Goal: Check status

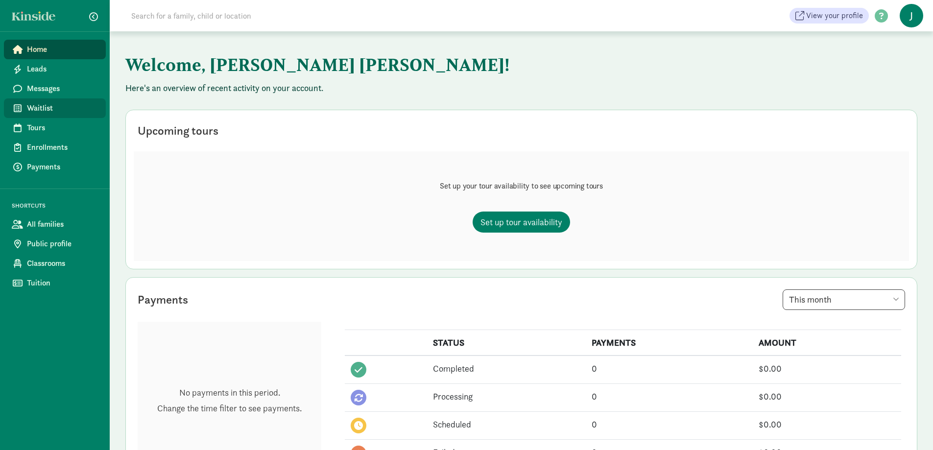
click at [46, 102] on span "Waitlist" at bounding box center [62, 108] width 71 height 12
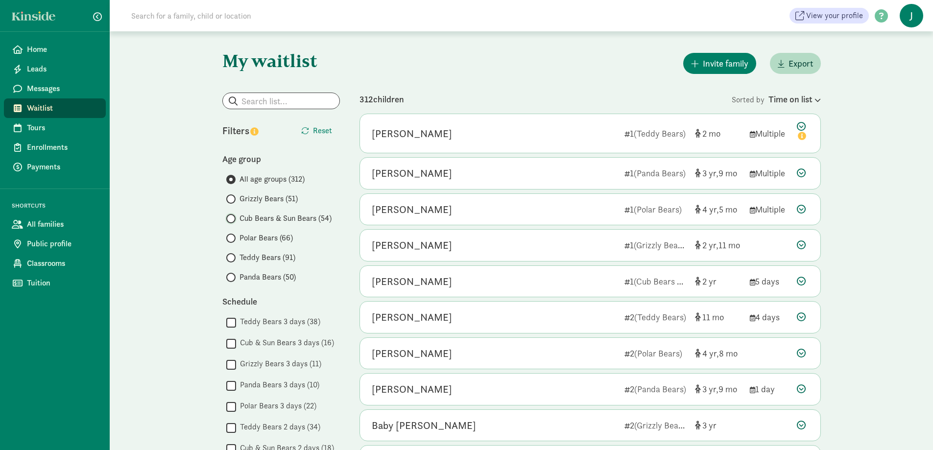
click at [232, 220] on input "Cub Bears & Sun Bears (54)" at bounding box center [229, 219] width 6 height 6
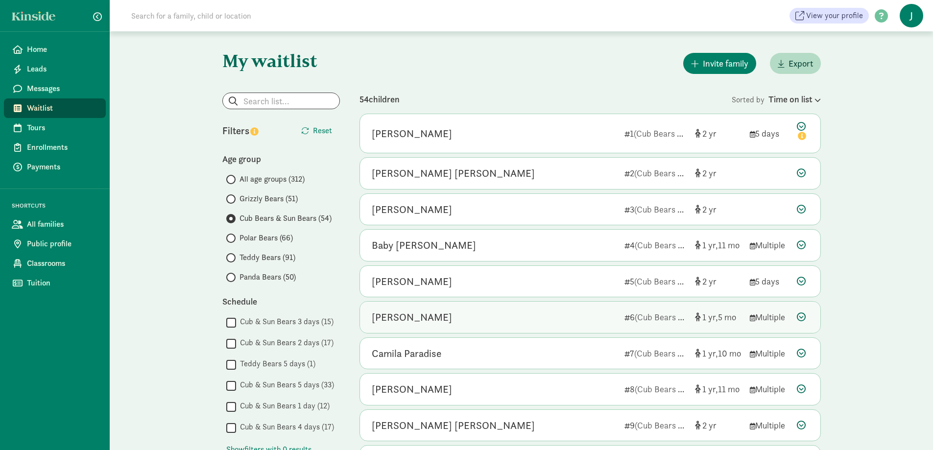
click at [451, 319] on div "[PERSON_NAME]" at bounding box center [494, 318] width 245 height 16
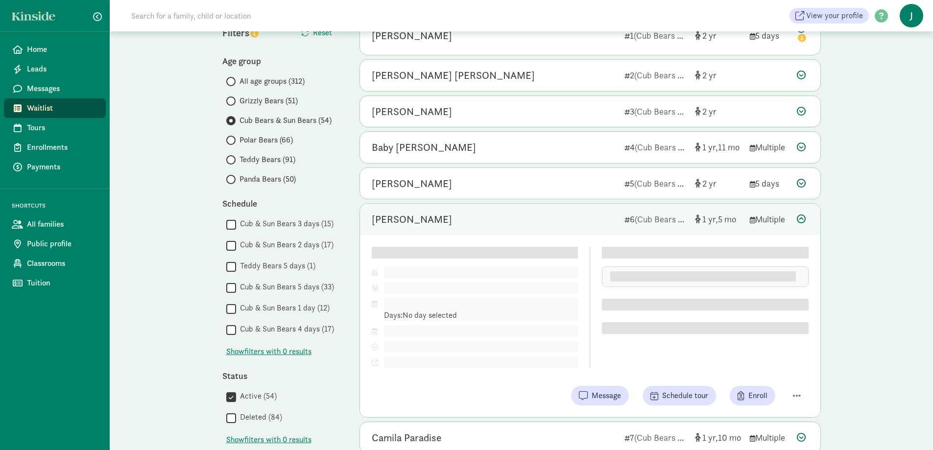
scroll to position [196, 0]
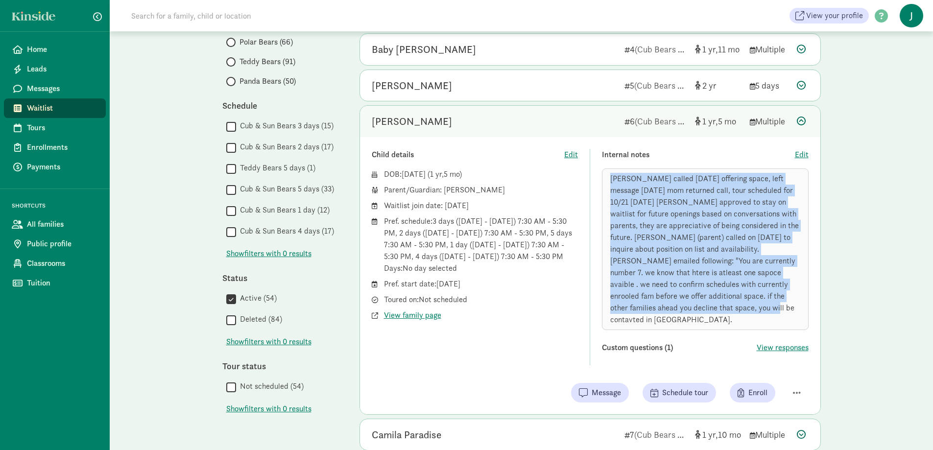
drag, startPoint x: 611, startPoint y: 179, endPoint x: 722, endPoint y: 309, distance: 171.0
click at [722, 309] on div "Katie called 10/17/24 offering space, left message 10/7/24 mom returned call, t…" at bounding box center [705, 250] width 207 height 162
copy span "Katie called 10/17/24 offering space, left message 10/7/24 mom returned call, t…"
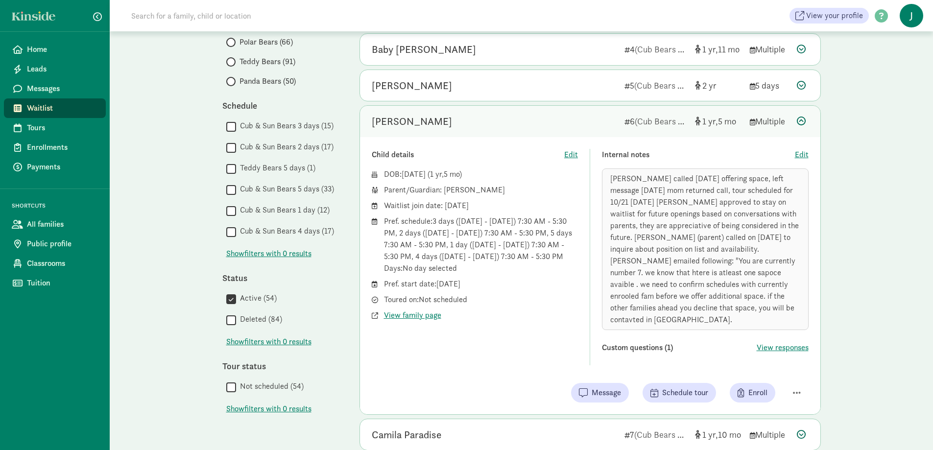
click at [760, 147] on div "Child details Edit DOB: Mar 4, 2024 ( 1 5 ) Parent/Guardian: Whitney Henceroth …" at bounding box center [590, 275] width 461 height 277
